Goal: Task Accomplishment & Management: Complete application form

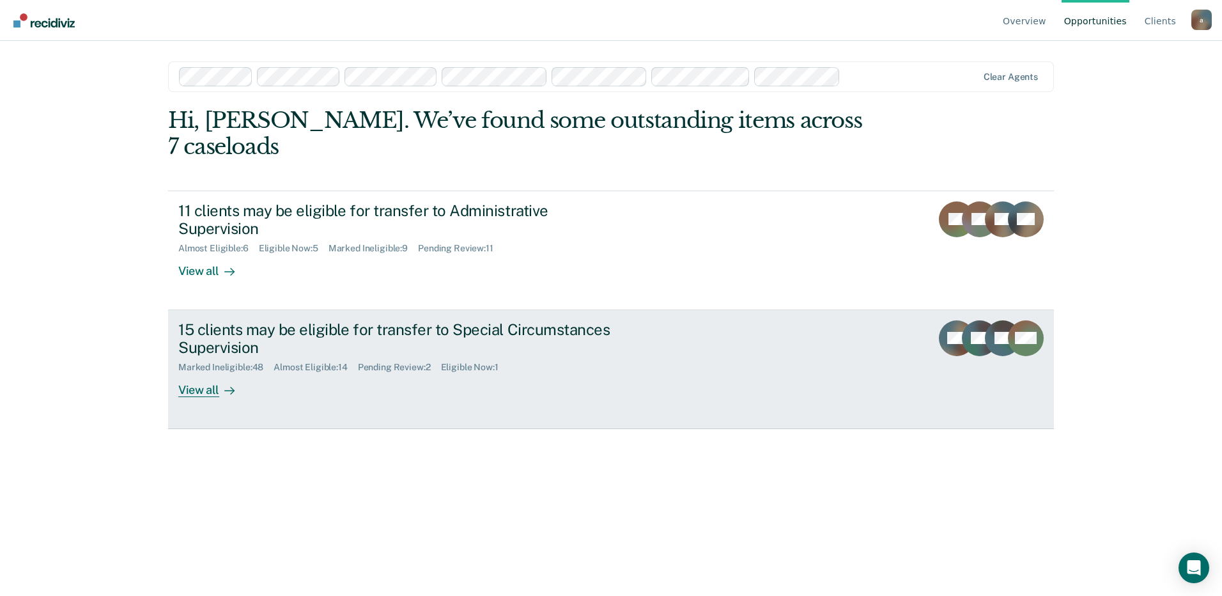
click at [488, 362] on div "Eligible Now : 1" at bounding box center [475, 367] width 68 height 11
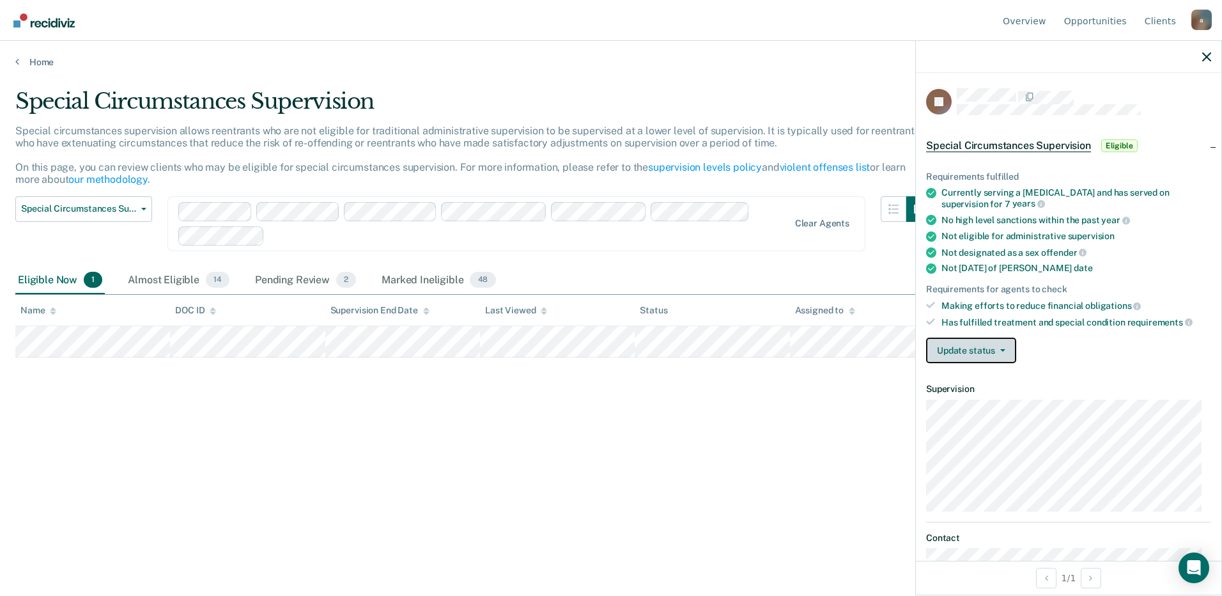
click at [980, 355] on button "Update status" at bounding box center [971, 350] width 90 height 26
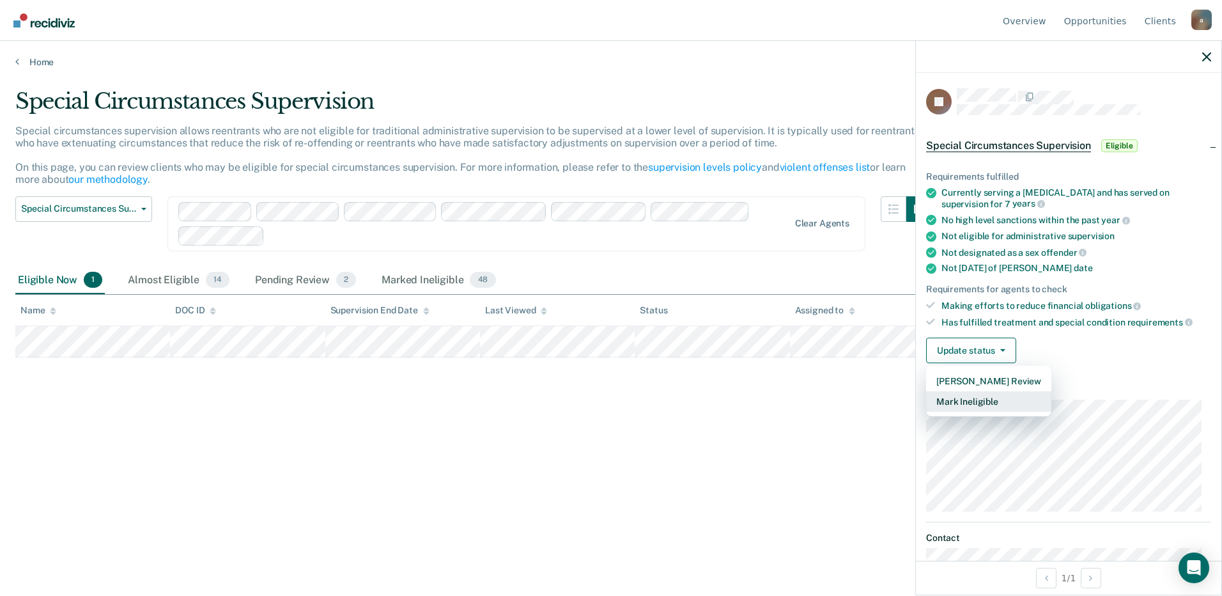
click at [974, 404] on button "Mark Ineligible" at bounding box center [988, 401] width 125 height 20
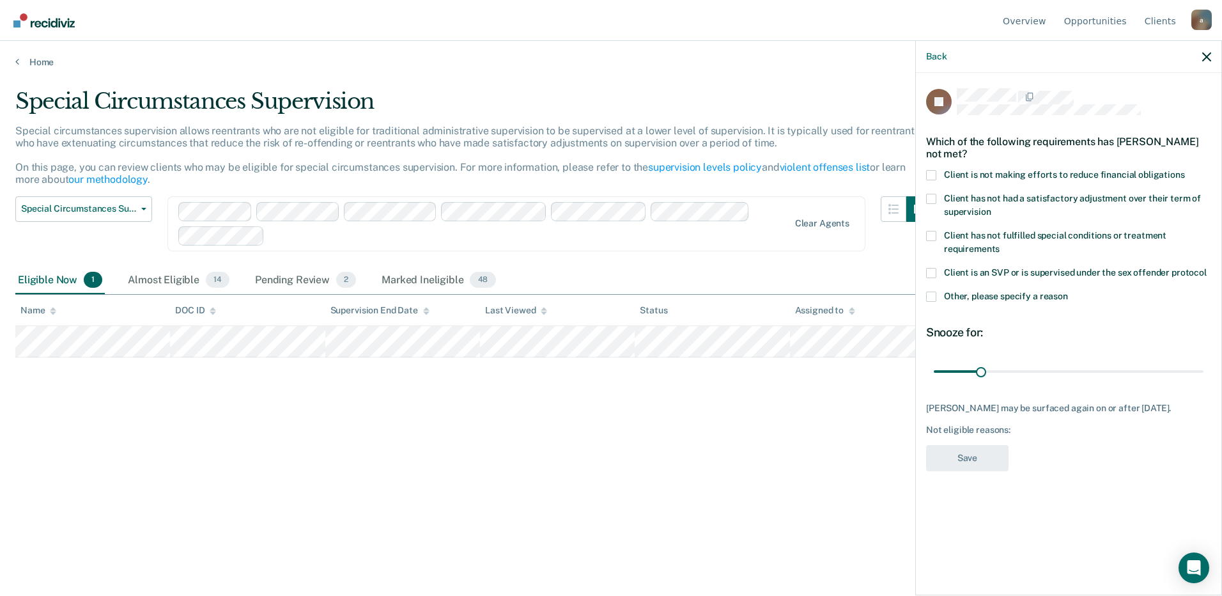
click at [936, 295] on label "Other, please specify a reason" at bounding box center [1068, 297] width 285 height 13
click at [1068, 291] on input "Other, please specify a reason" at bounding box center [1068, 291] width 0 height 0
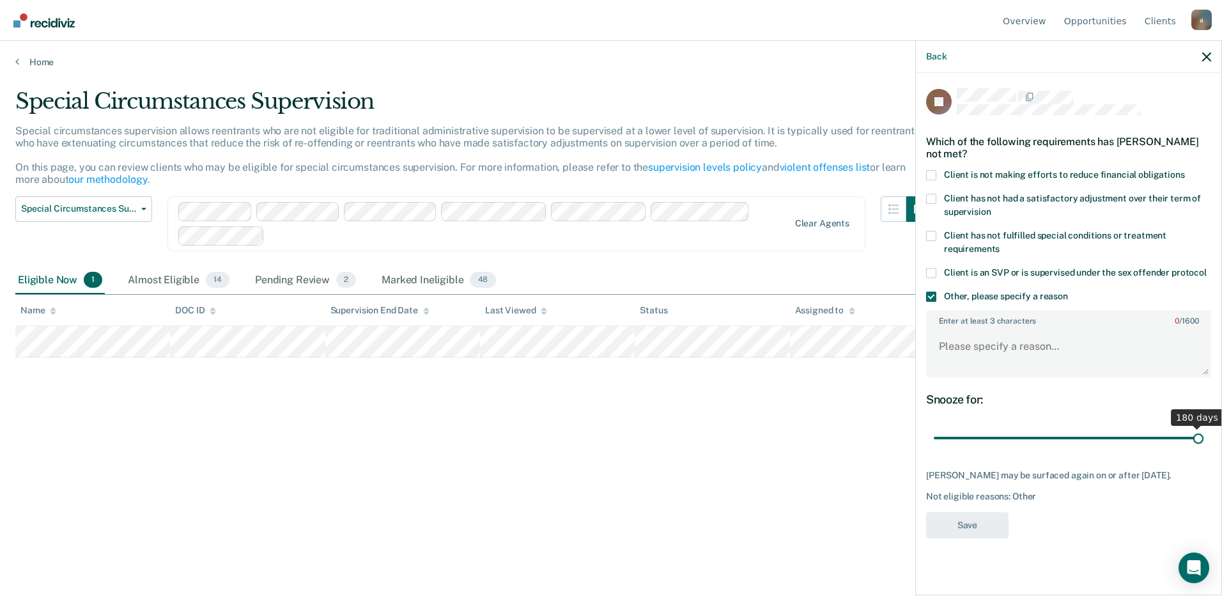
drag, startPoint x: 980, startPoint y: 437, endPoint x: 1586, endPoint y: 453, distance: 606.8
type input "180"
click at [1204, 449] on input "range" at bounding box center [1069, 438] width 270 height 22
click at [1019, 359] on textarea "Enter at least 3 characters 0 / 1600" at bounding box center [1068, 352] width 283 height 47
type textarea "PS discretion"
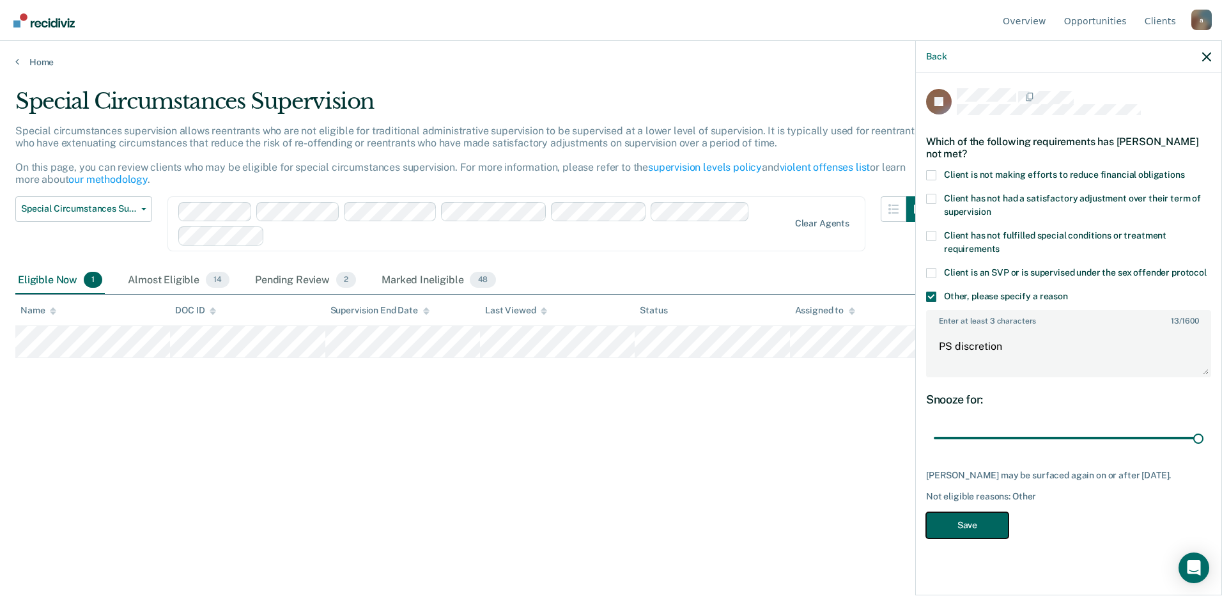
click at [979, 529] on button "Save" at bounding box center [967, 525] width 82 height 26
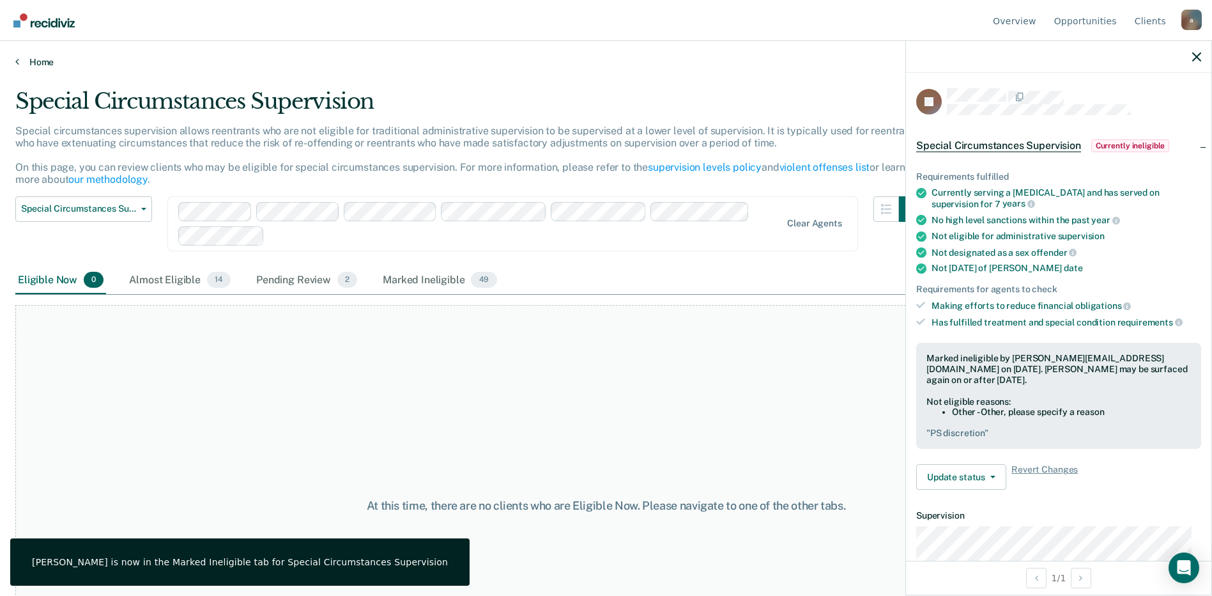
click at [24, 62] on link "Home" at bounding box center [606, 62] width 1182 height 12
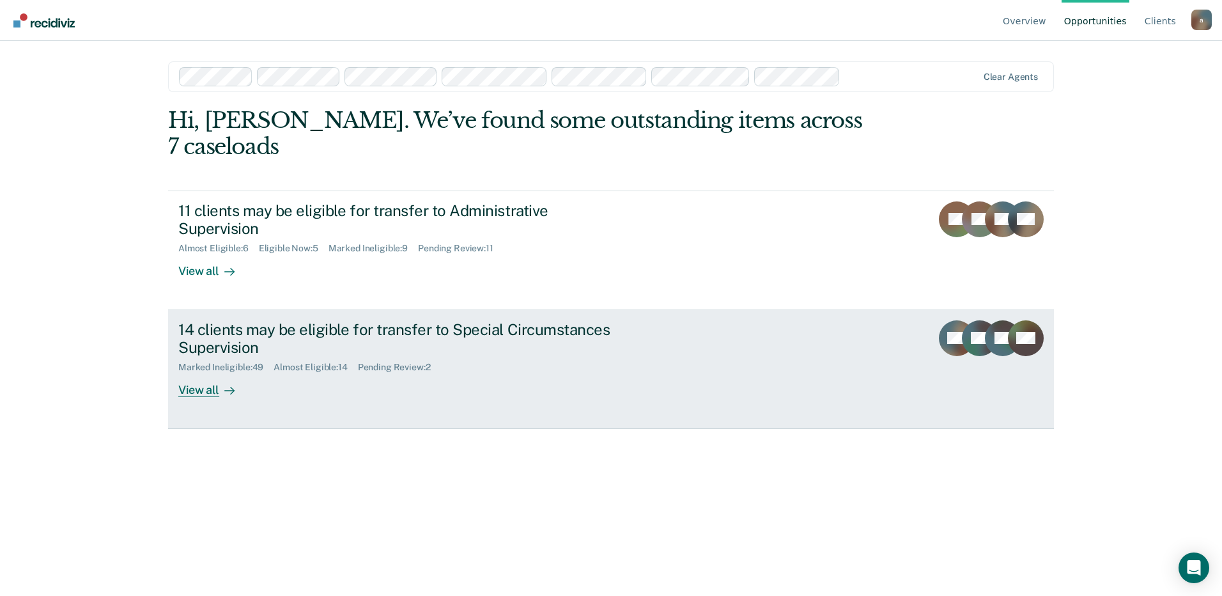
click at [394, 362] on div "Pending Review : 2" at bounding box center [399, 367] width 83 height 11
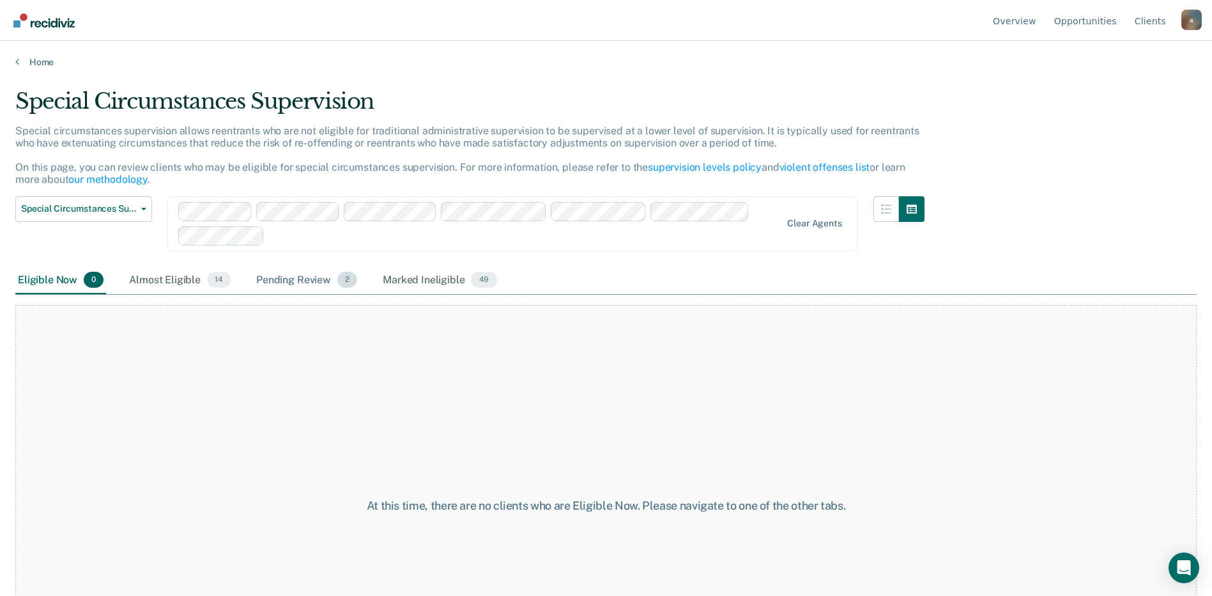
click at [319, 283] on div "Pending Review 2" at bounding box center [307, 281] width 106 height 28
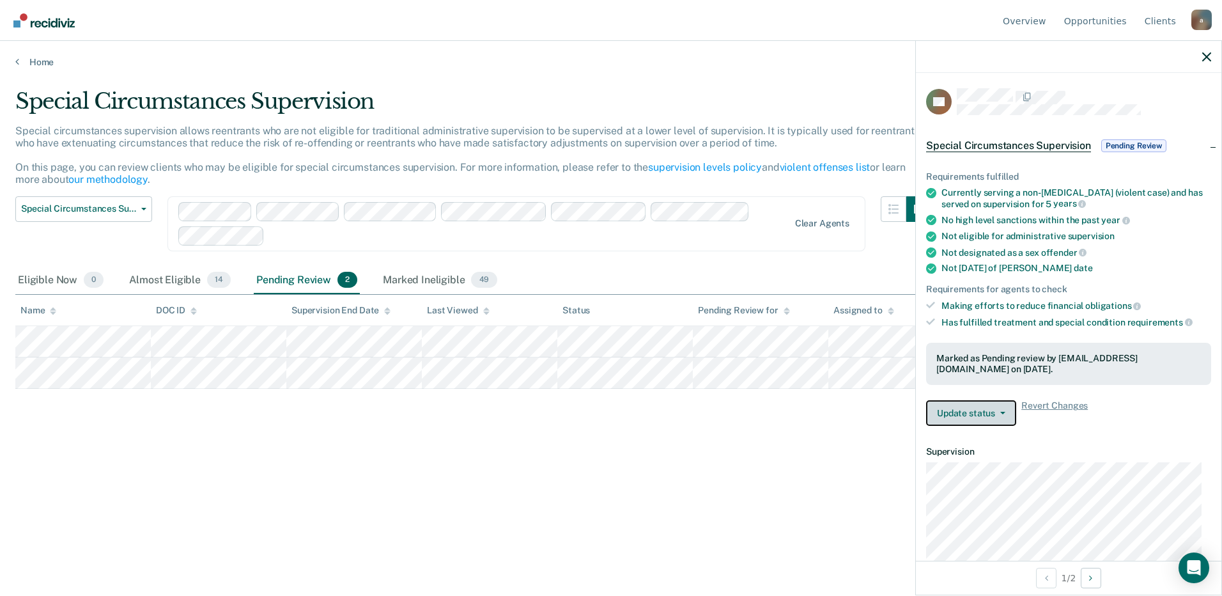
click at [980, 417] on button "Update status" at bounding box center [971, 413] width 90 height 26
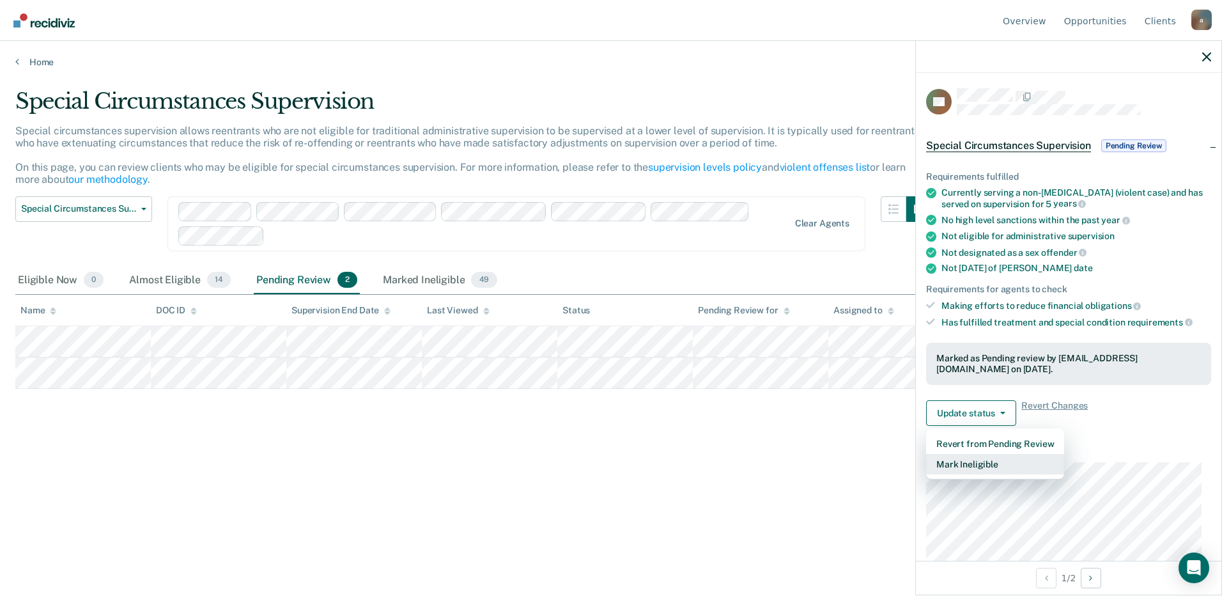
click at [970, 467] on button "Mark Ineligible" at bounding box center [995, 464] width 138 height 20
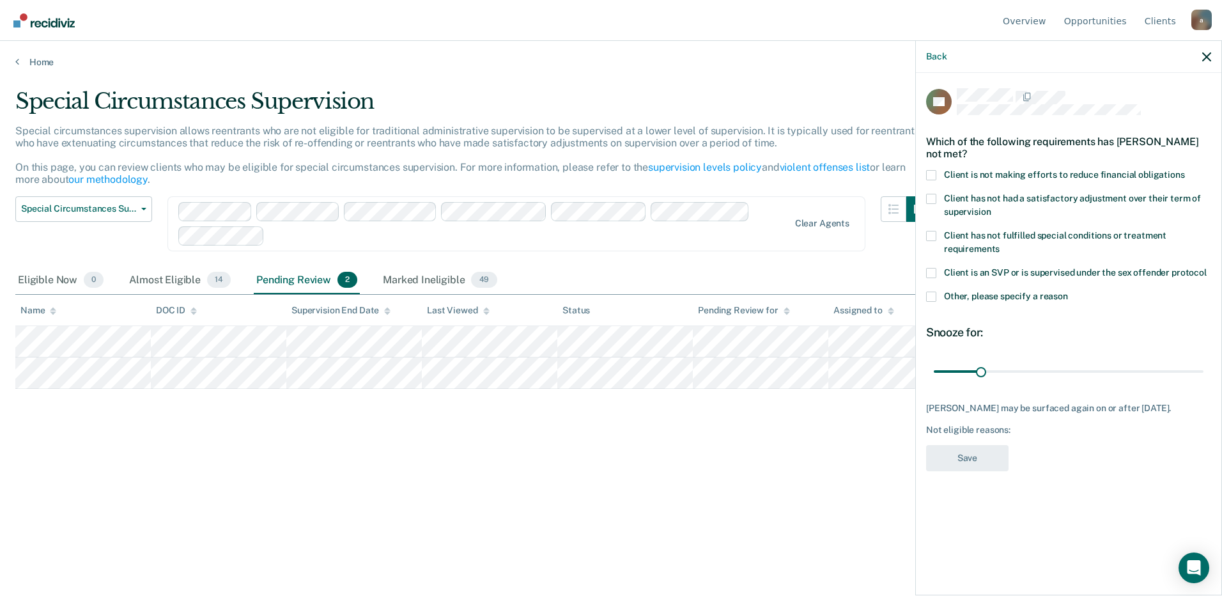
click at [931, 297] on span at bounding box center [931, 296] width 10 height 10
click at [1068, 291] on input "Other, please specify a reason" at bounding box center [1068, 291] width 0 height 0
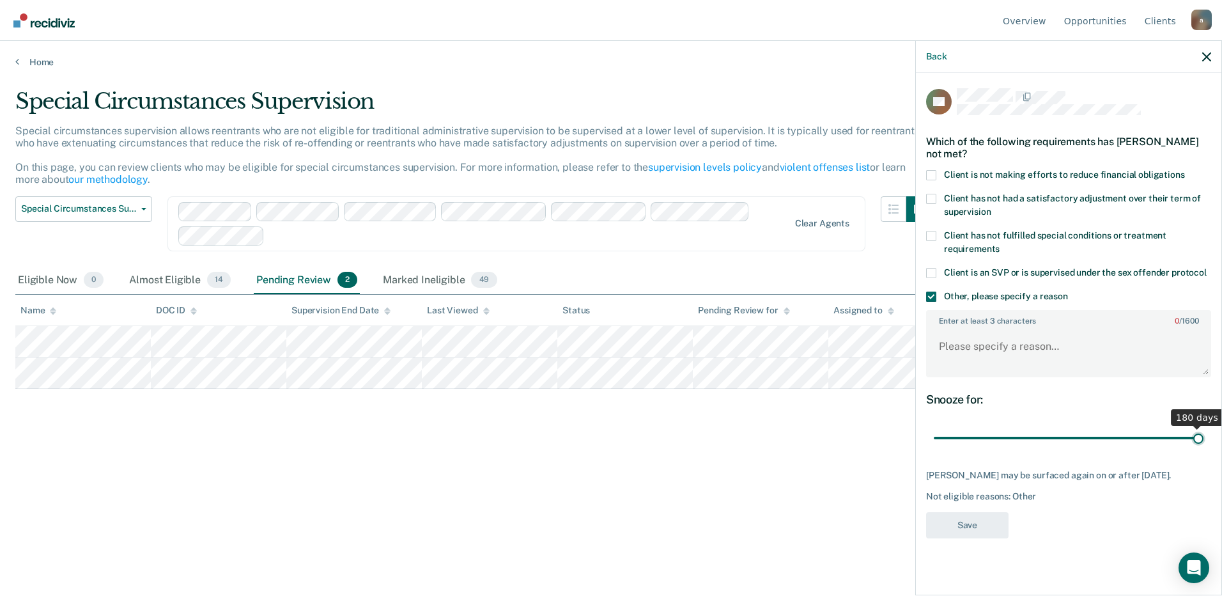
drag, startPoint x: 980, startPoint y: 438, endPoint x: 1524, endPoint y: 438, distance: 543.9
type input "180"
click at [1204, 438] on input "range" at bounding box center [1069, 438] width 270 height 22
click at [988, 343] on textarea "Enter at least 3 characters 0 / 1600" at bounding box center [1068, 352] width 283 height 47
type textarea "PS discretion"
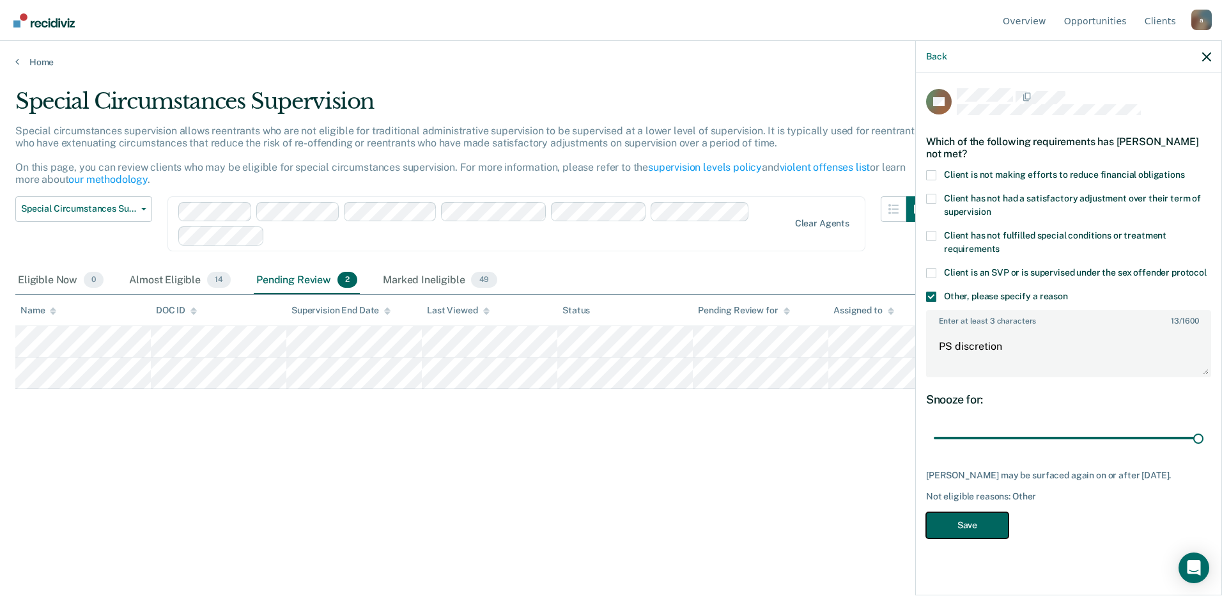
click at [947, 523] on button "Save" at bounding box center [967, 525] width 82 height 26
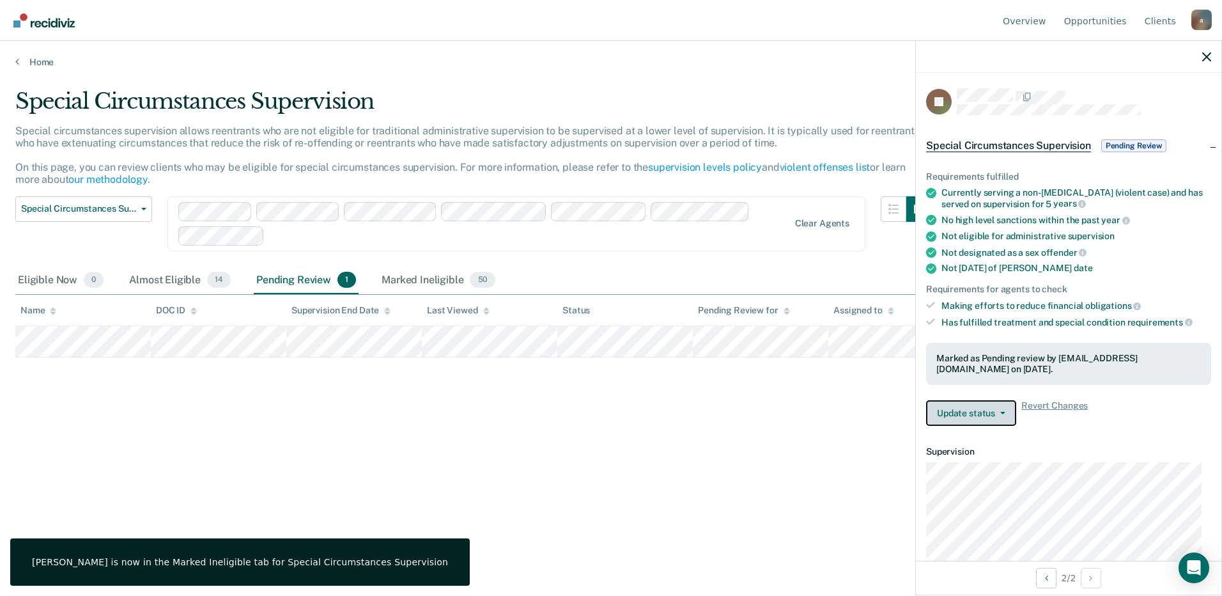
click at [984, 408] on button "Update status" at bounding box center [971, 413] width 90 height 26
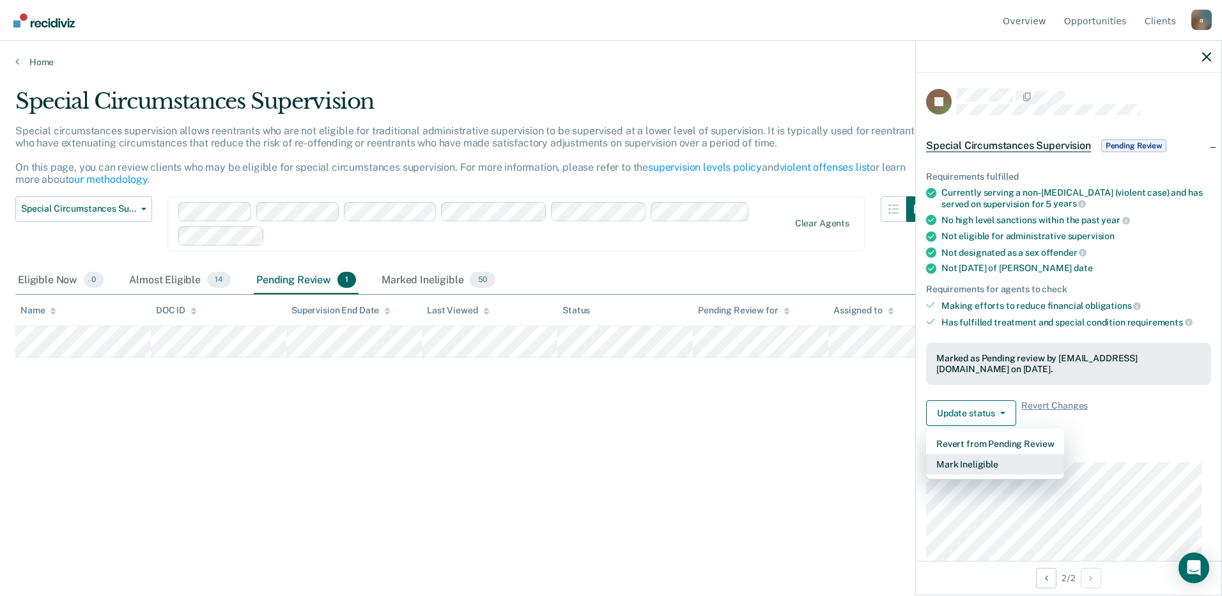
click at [963, 462] on button "Mark Ineligible" at bounding box center [995, 464] width 138 height 20
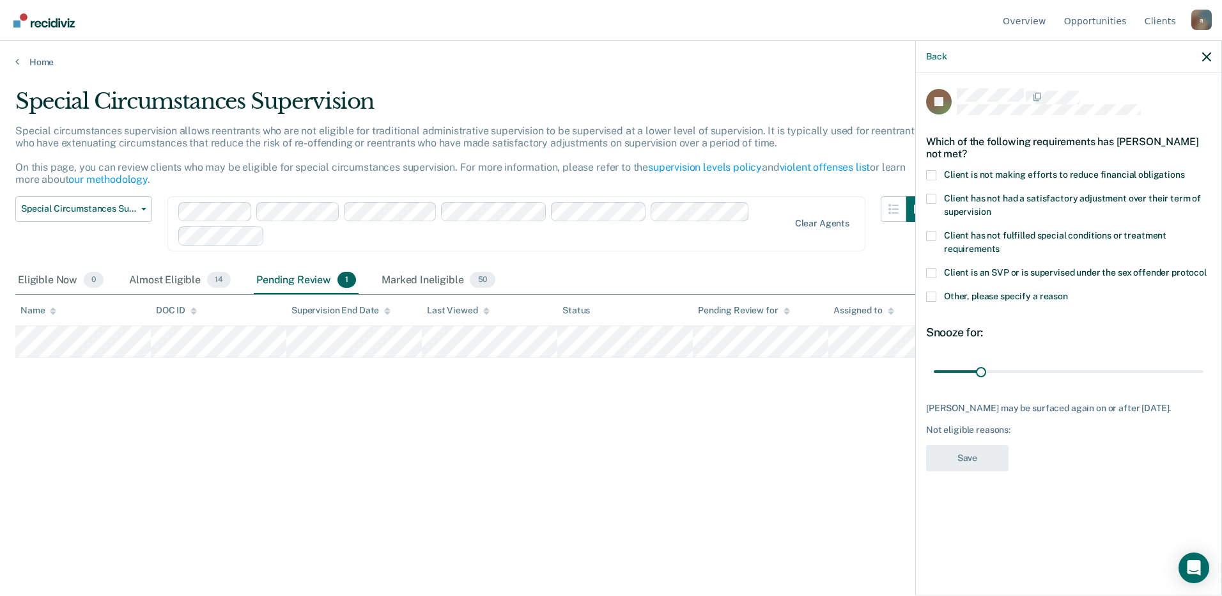
click at [933, 297] on span at bounding box center [931, 296] width 10 height 10
click at [1068, 291] on input "Other, please specify a reason" at bounding box center [1068, 291] width 0 height 0
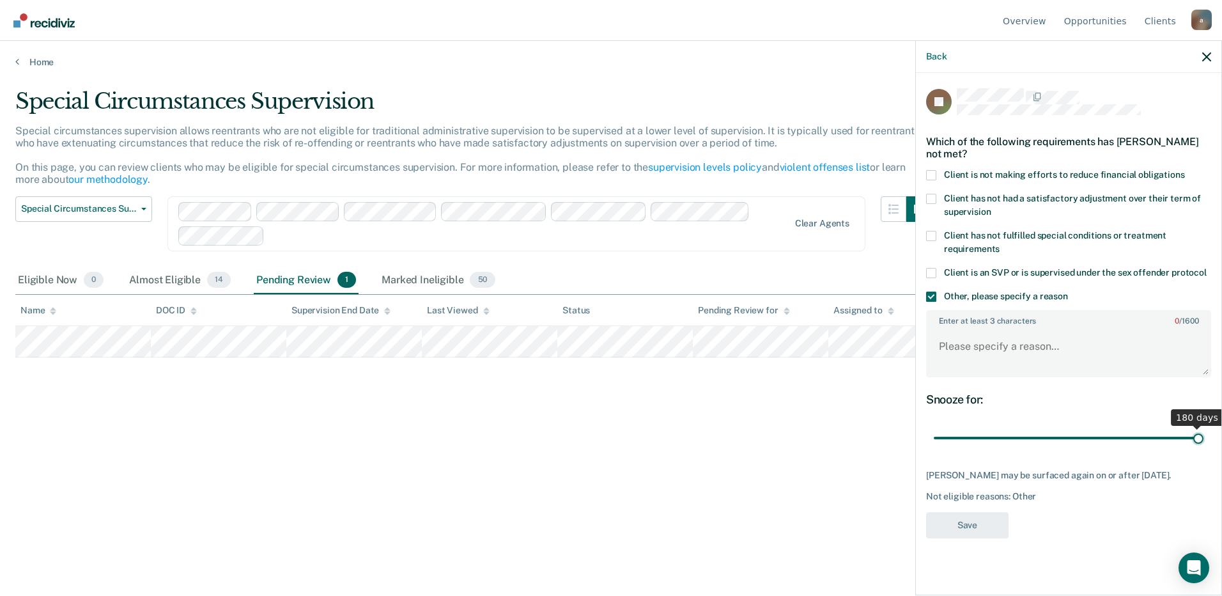
drag, startPoint x: 979, startPoint y: 440, endPoint x: 1507, endPoint y: 455, distance: 528.2
type input "180"
click at [1204, 449] on input "range" at bounding box center [1069, 438] width 270 height 22
click at [1121, 351] on textarea "Enter at least 3 characters 0 / 1600" at bounding box center [1068, 352] width 283 height 47
type textarea "PS discretion"
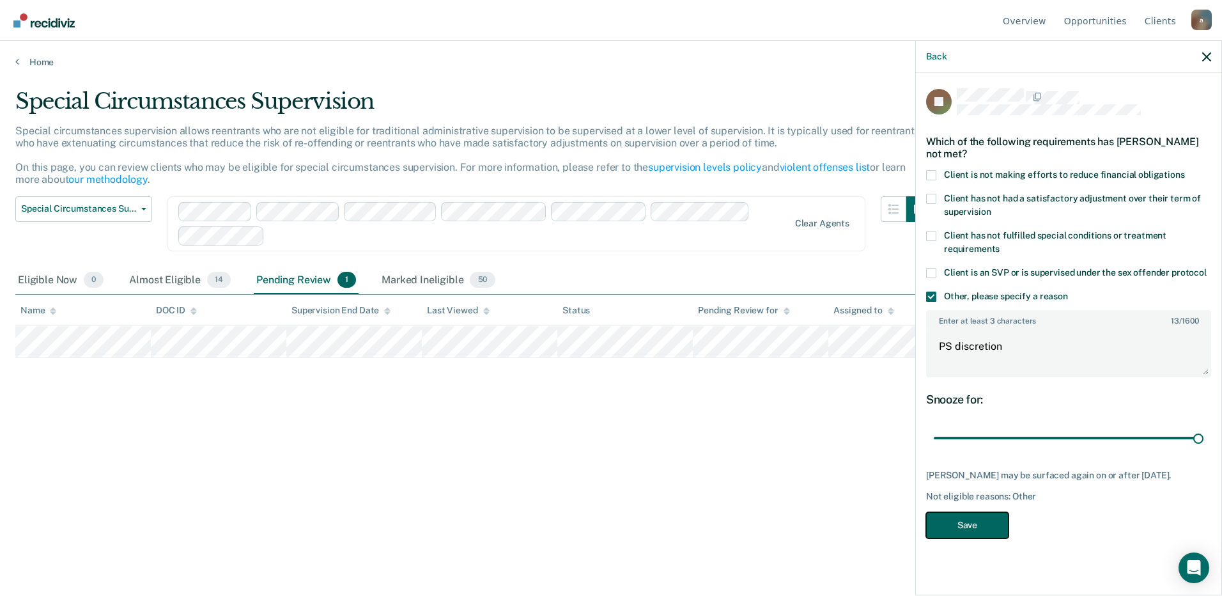
click at [966, 529] on button "Save" at bounding box center [967, 525] width 82 height 26
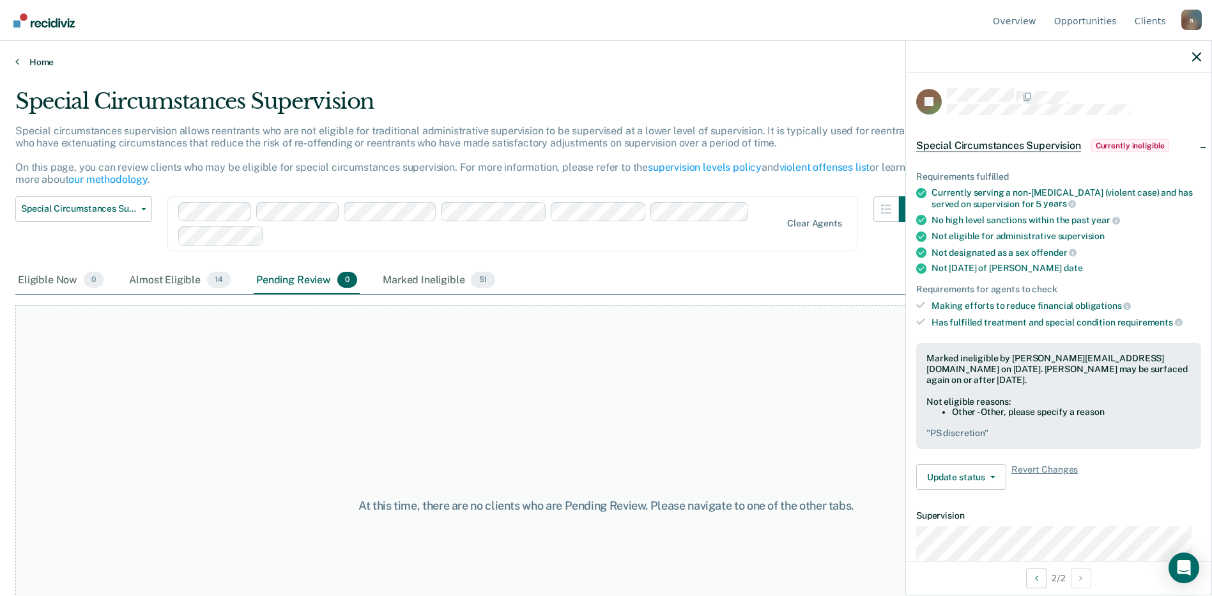
click at [21, 58] on link "Home" at bounding box center [606, 62] width 1182 height 12
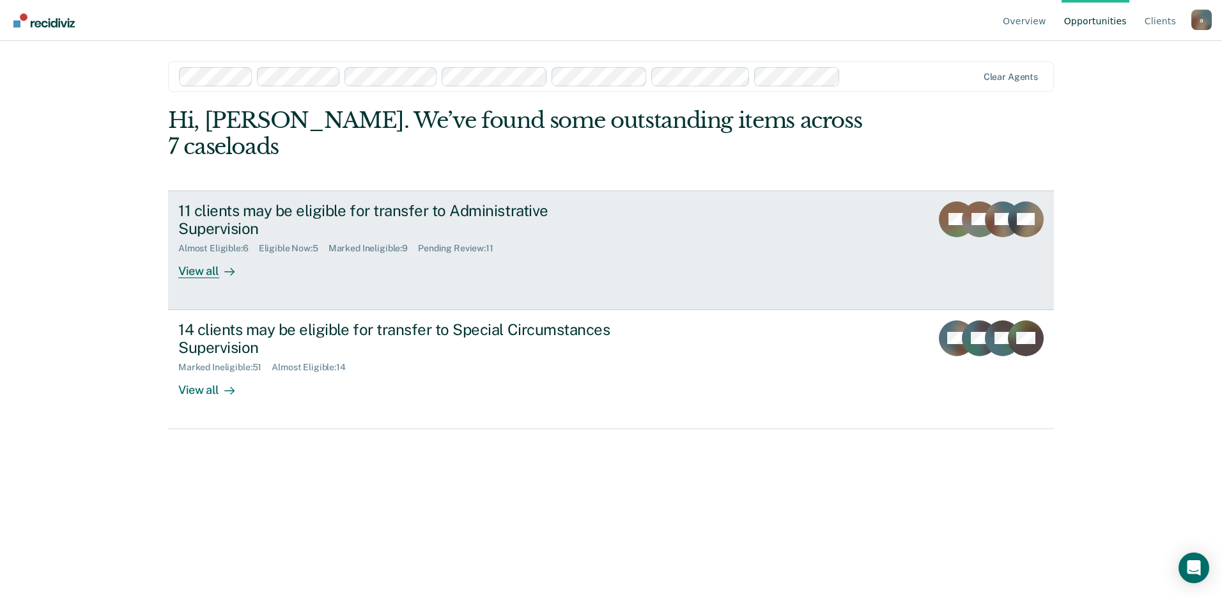
click at [294, 243] on div "Eligible Now : 5" at bounding box center [294, 248] width 70 height 11
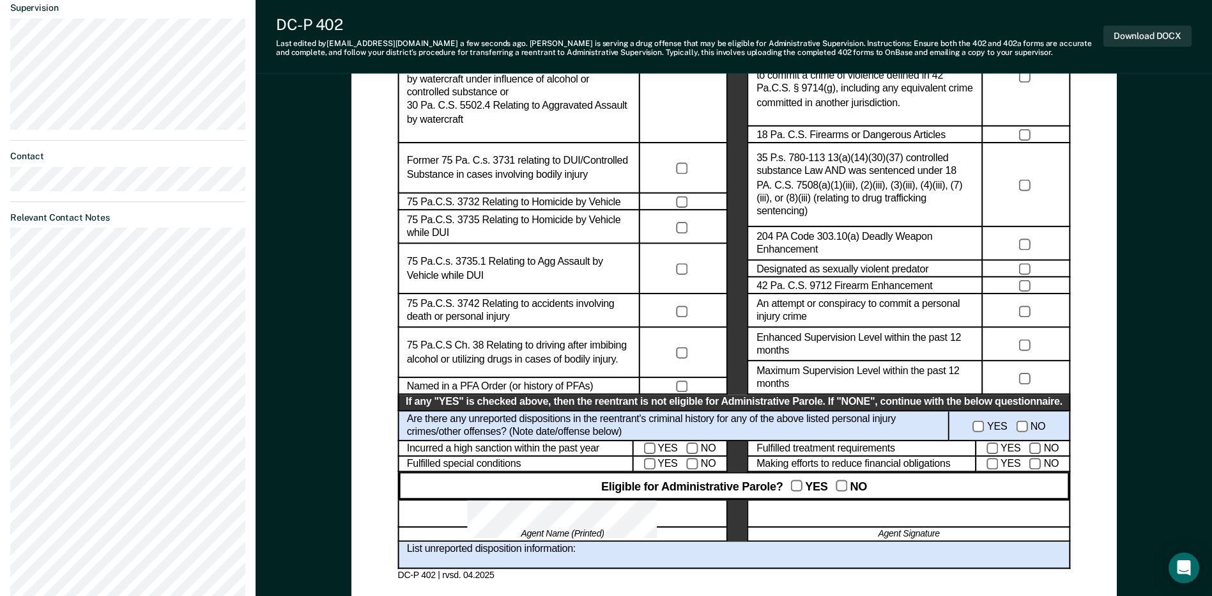
scroll to position [703, 0]
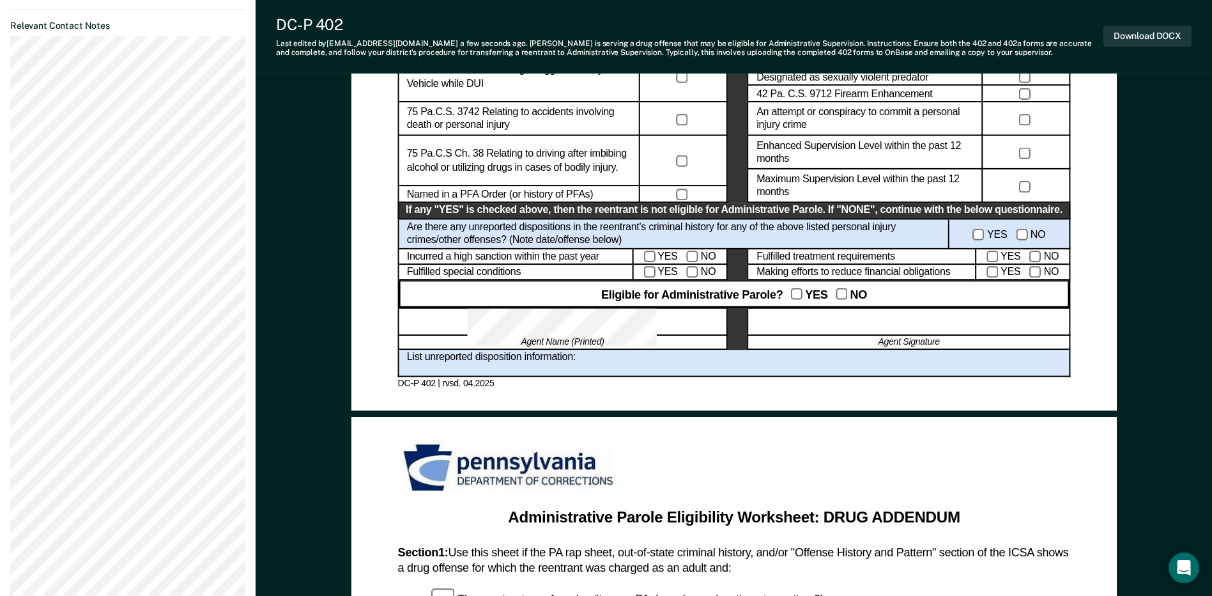
click at [586, 357] on div "List unreported disposition information:" at bounding box center [734, 363] width 673 height 27
click at [1120, 34] on button "Download DOCX" at bounding box center [1148, 36] width 88 height 21
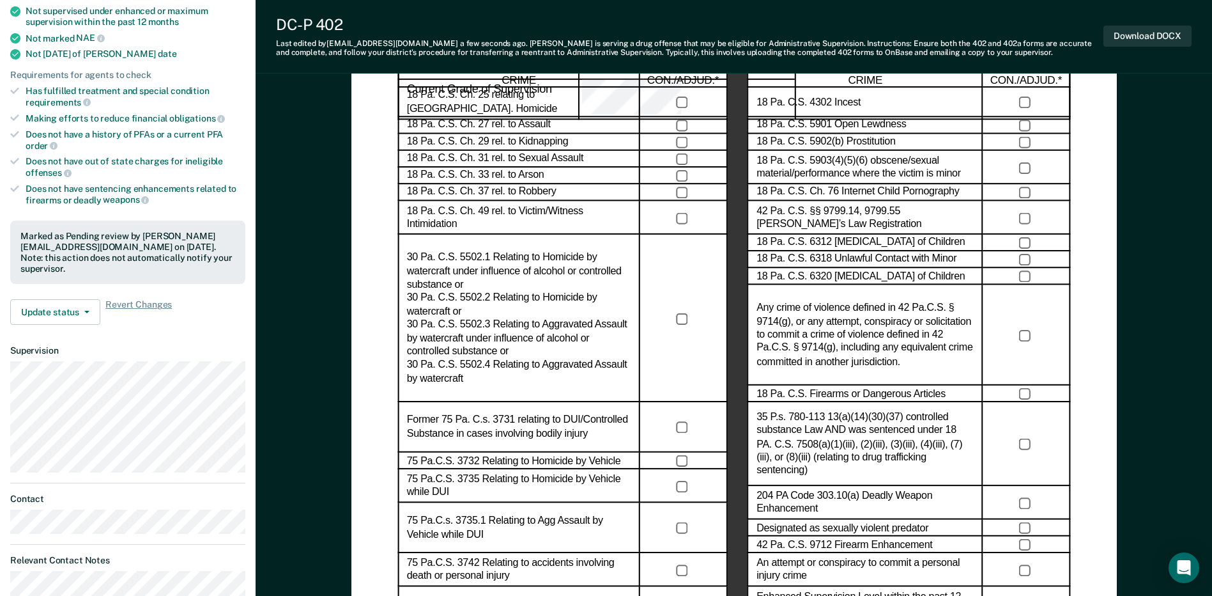
scroll to position [256, 0]
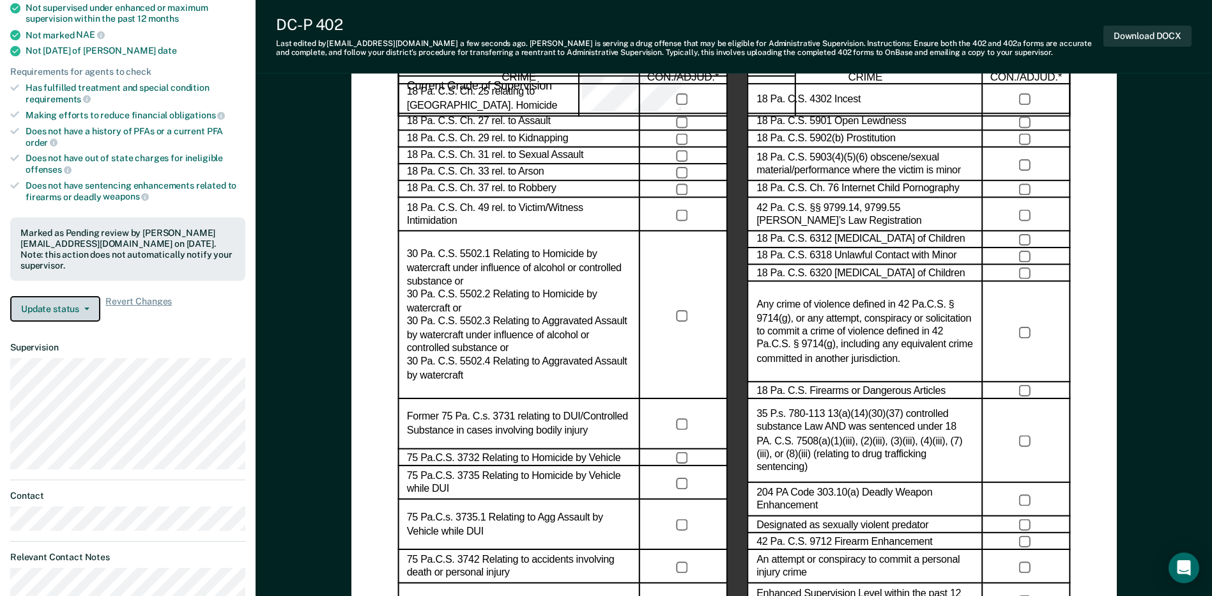
click at [91, 296] on button "Update status" at bounding box center [55, 309] width 90 height 26
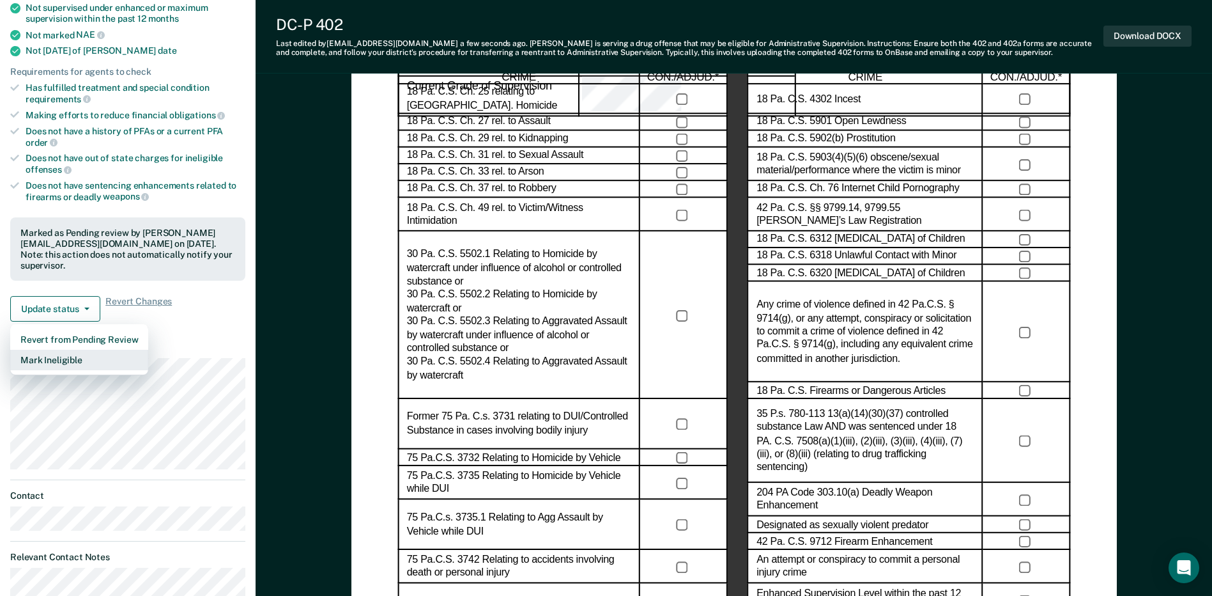
click at [68, 350] on button "Mark Ineligible" at bounding box center [79, 360] width 138 height 20
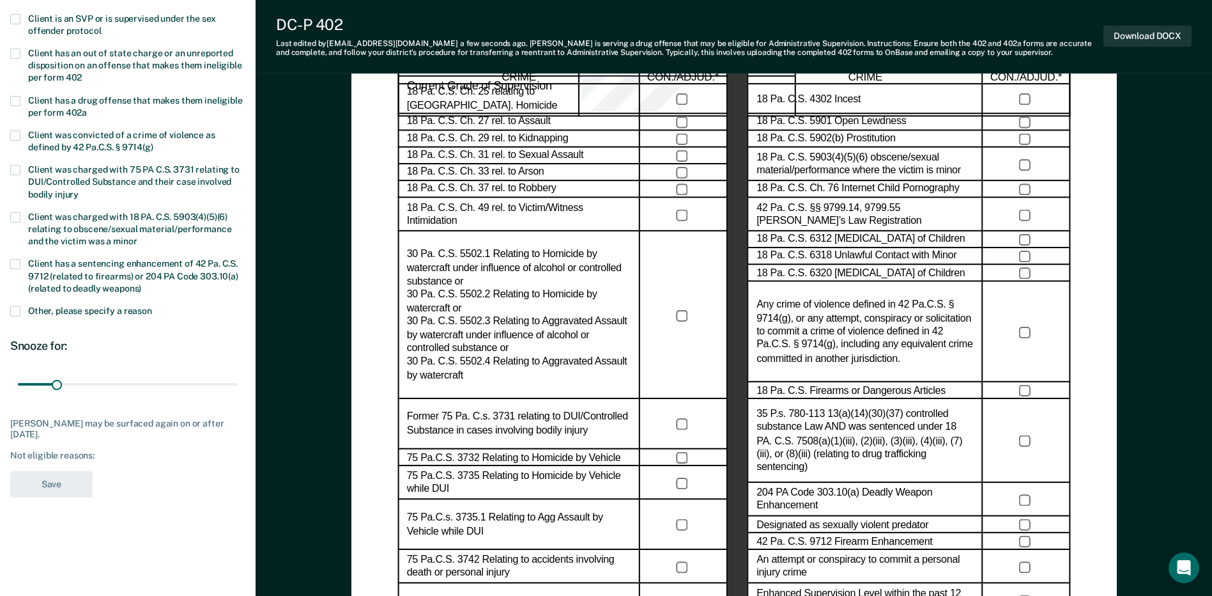
click at [13, 308] on span at bounding box center [15, 311] width 10 height 10
click at [152, 306] on input "Other, please specify a reason" at bounding box center [152, 306] width 0 height 0
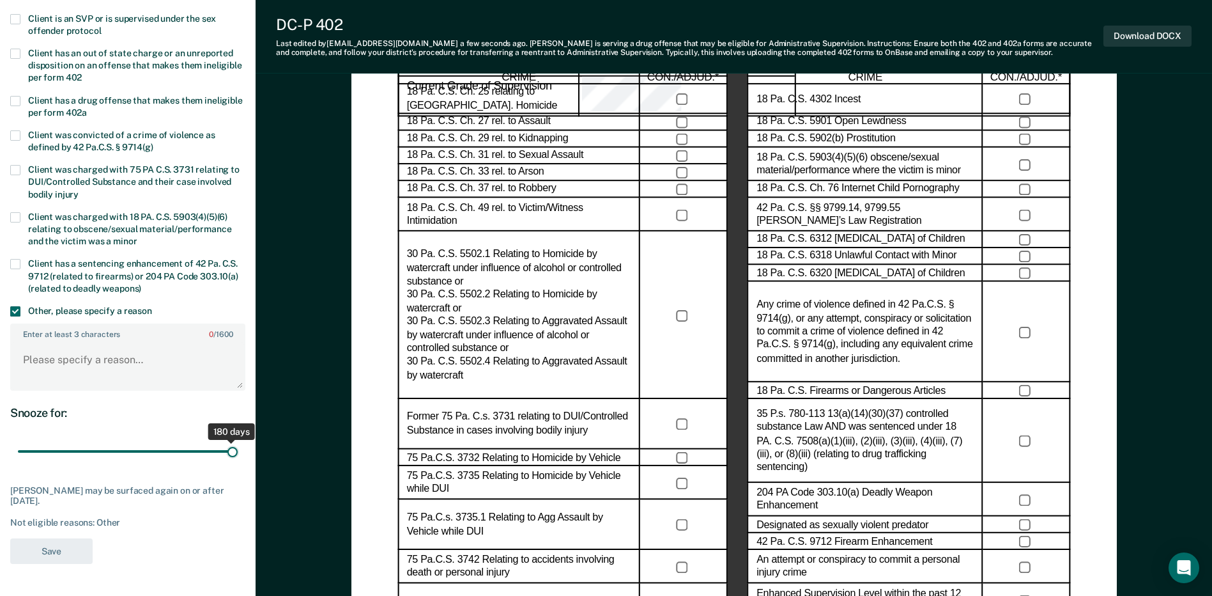
drag, startPoint x: 55, startPoint y: 451, endPoint x: 392, endPoint y: 464, distance: 337.1
type input "180"
click at [238, 463] on input "range" at bounding box center [128, 451] width 220 height 22
click at [116, 357] on textarea "Enter at least 3 characters 0 / 1600" at bounding box center [128, 365] width 233 height 47
type textarea "s"
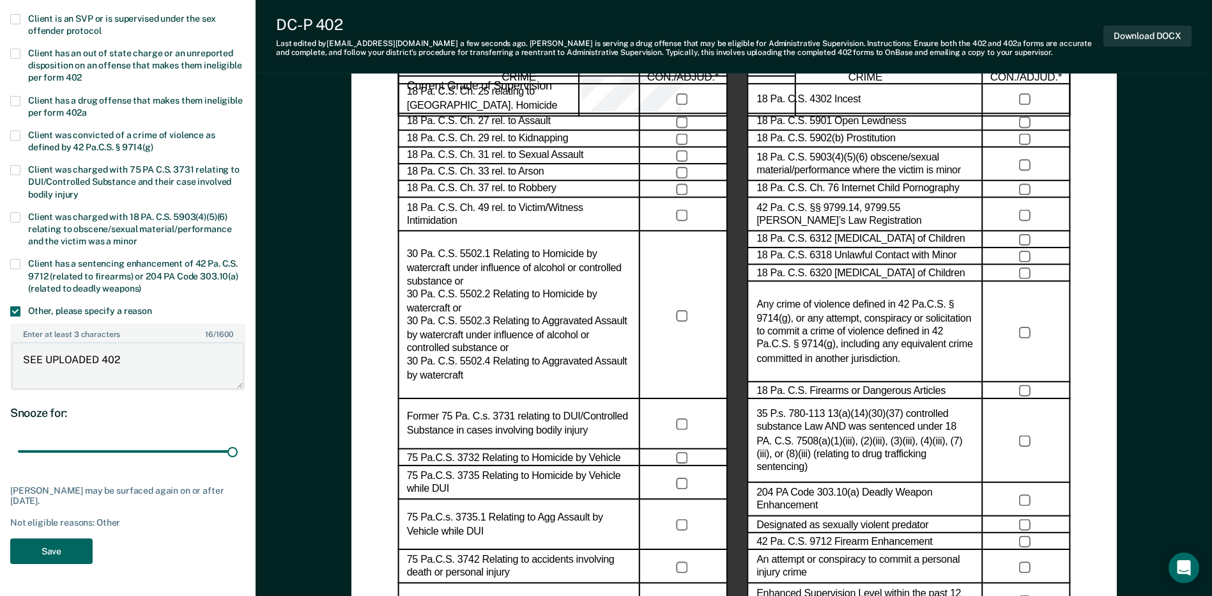
type textarea "SEE UPLOADED 402"
click at [22, 557] on button "Save" at bounding box center [51, 551] width 82 height 26
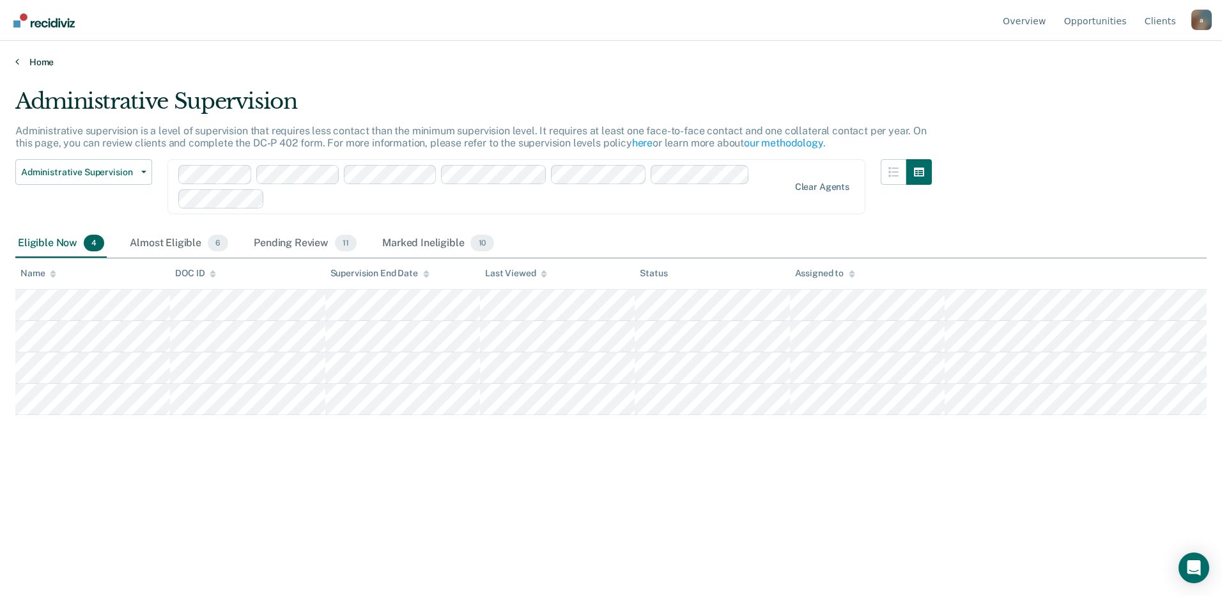
click at [31, 64] on link "Home" at bounding box center [610, 62] width 1191 height 12
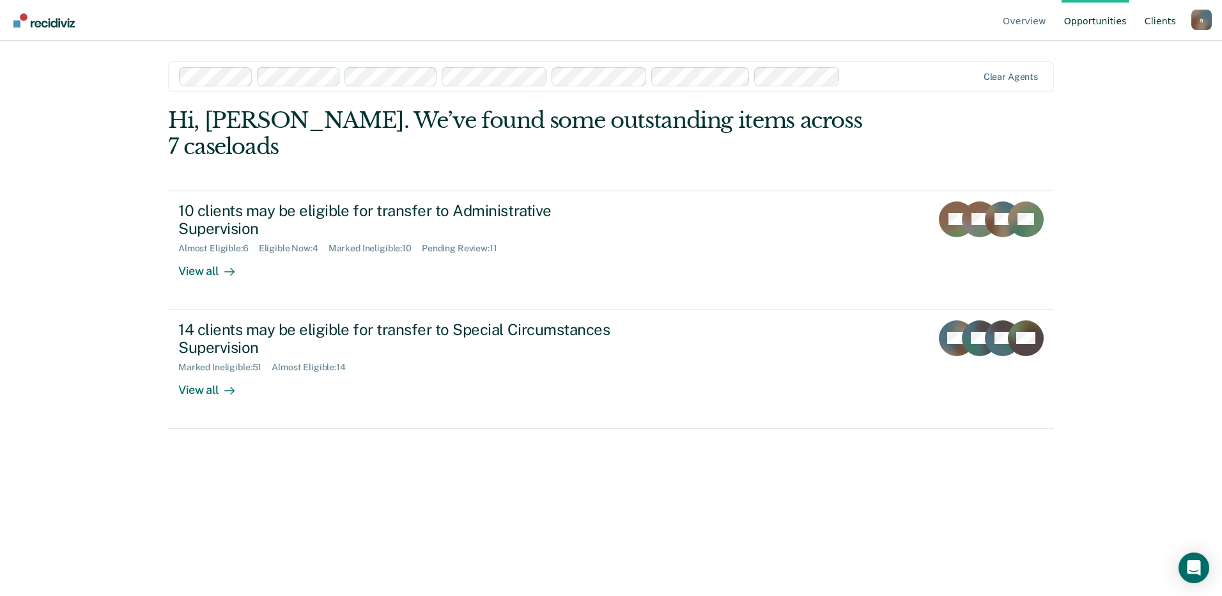
click at [1161, 19] on link "Client s" at bounding box center [1160, 20] width 36 height 41
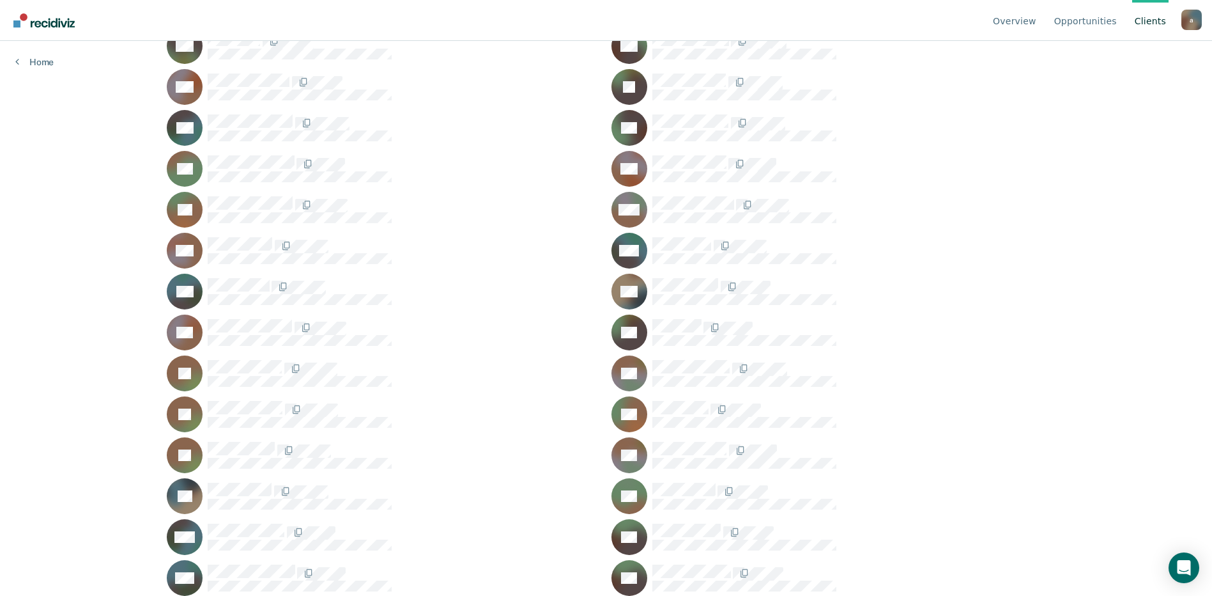
scroll to position [3659, 0]
